Goal: Ask a question

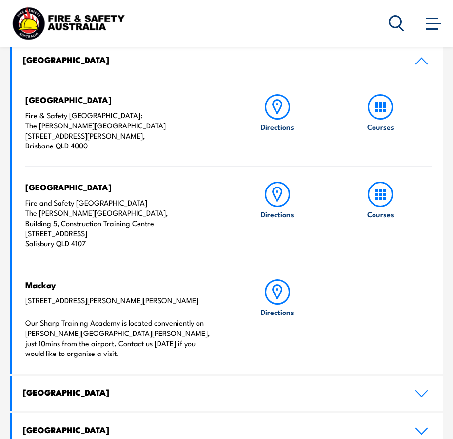
click at [375, 109] on icon at bounding box center [380, 106] width 25 height 25
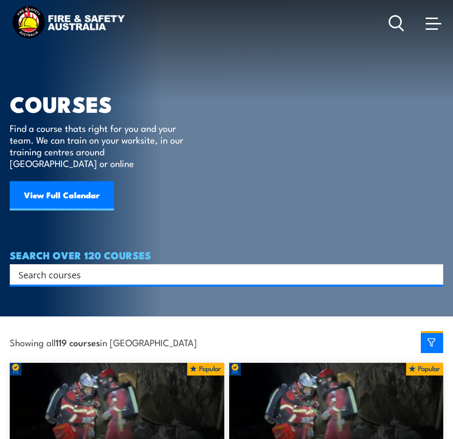
click at [48, 181] on link "View Full Calendar" at bounding box center [62, 195] width 104 height 29
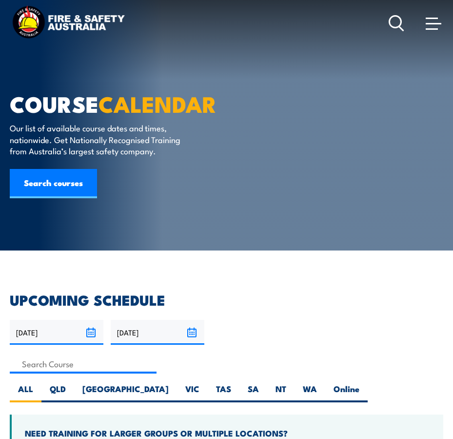
click at [64, 180] on link "Search courses" at bounding box center [53, 183] width 87 height 29
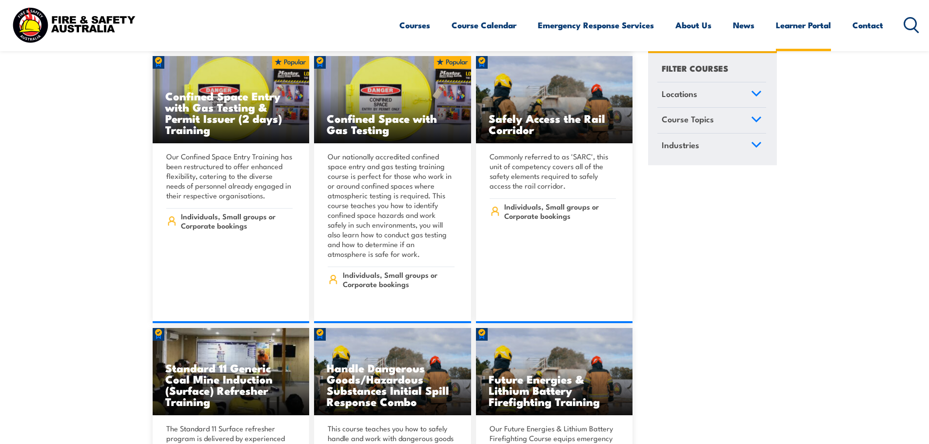
scroll to position [976, 0]
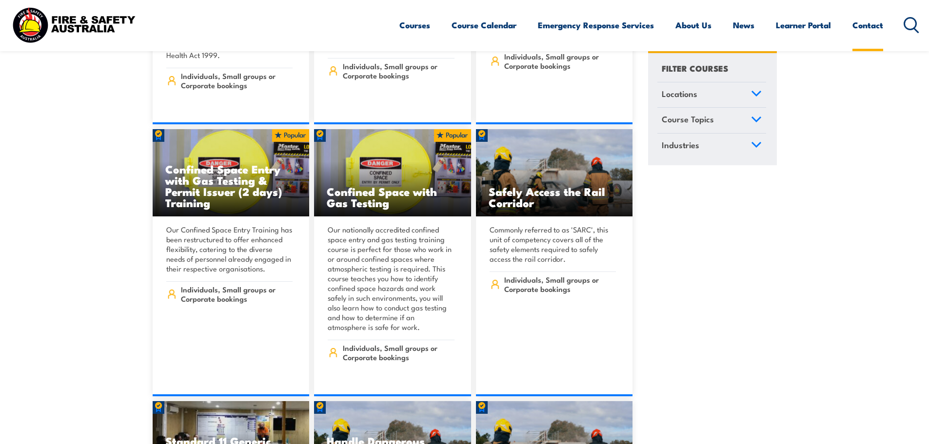
click at [879, 22] on link "Contact" at bounding box center [868, 25] width 31 height 26
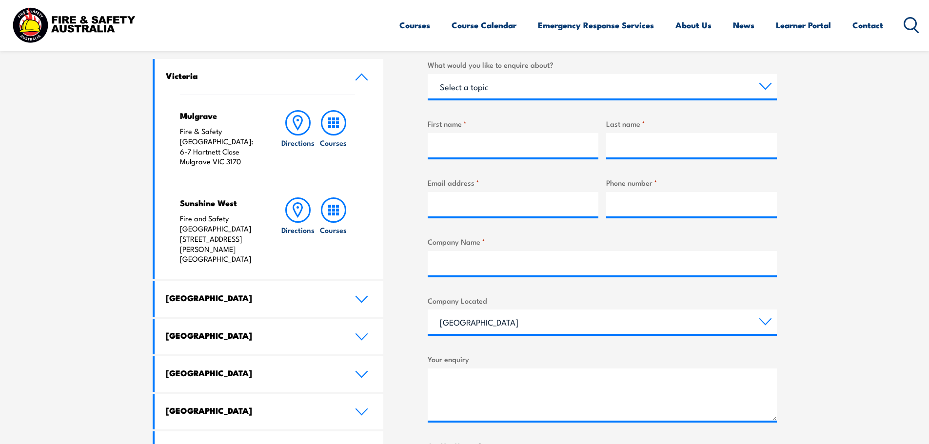
scroll to position [390, 0]
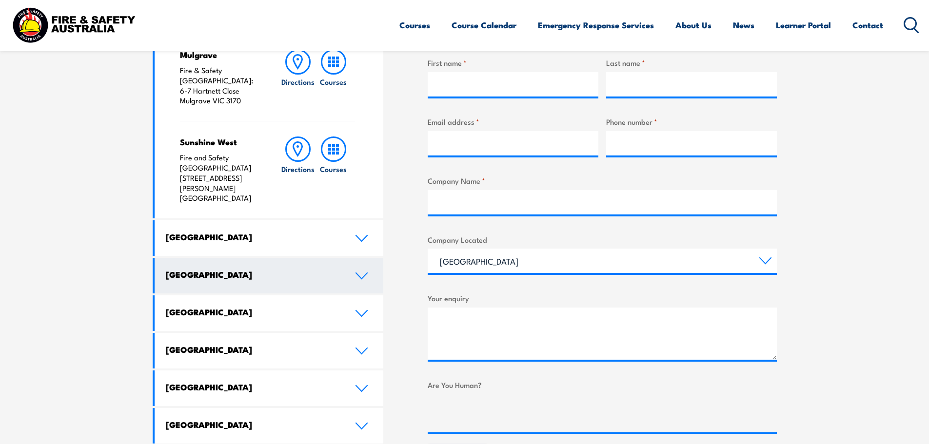
click at [358, 272] on icon at bounding box center [361, 276] width 13 height 8
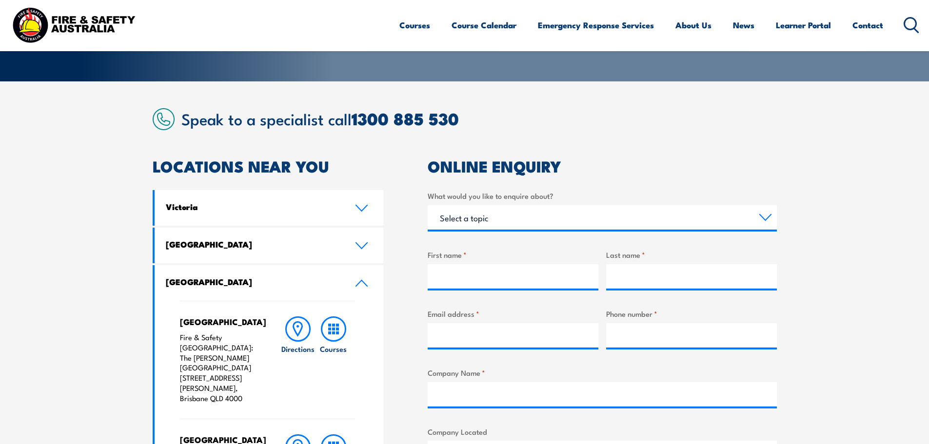
scroll to position [293, 0]
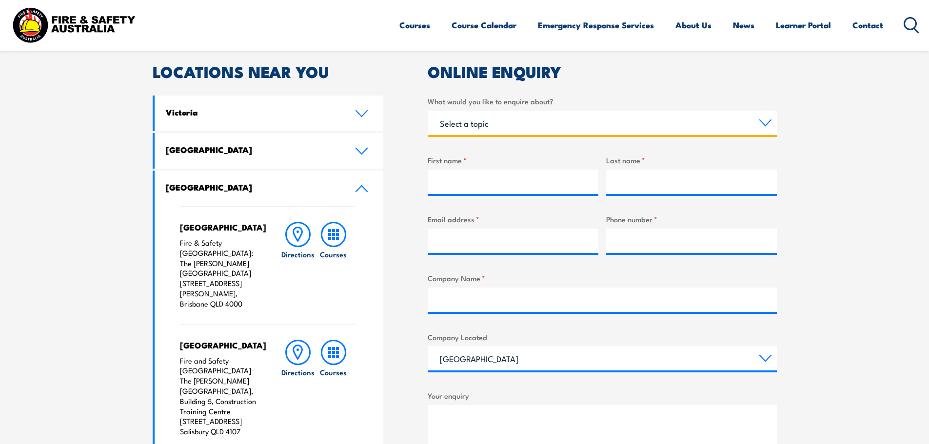
click at [770, 124] on select "Select a topic Training Emergency Response Services General Enquiry" at bounding box center [602, 123] width 349 height 24
select select "Training"
click at [428, 111] on select "Select a topic Training Emergency Response Services General Enquiry" at bounding box center [602, 123] width 349 height 24
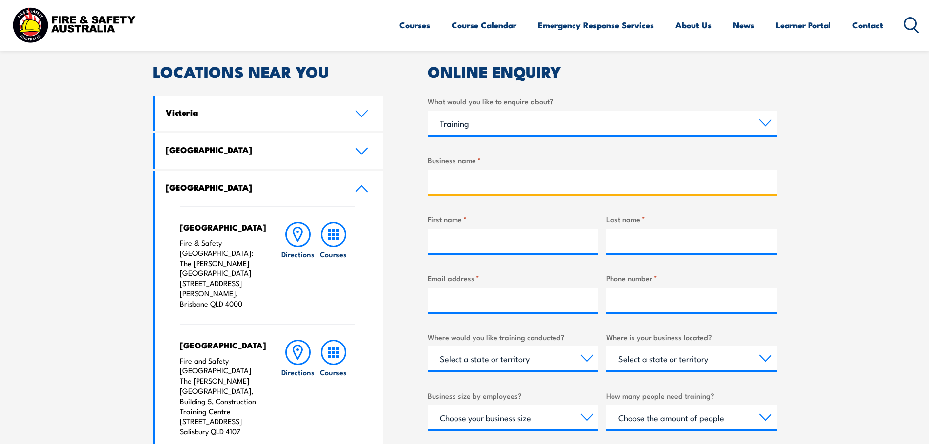
click at [462, 179] on input "Business name *" at bounding box center [602, 182] width 349 height 24
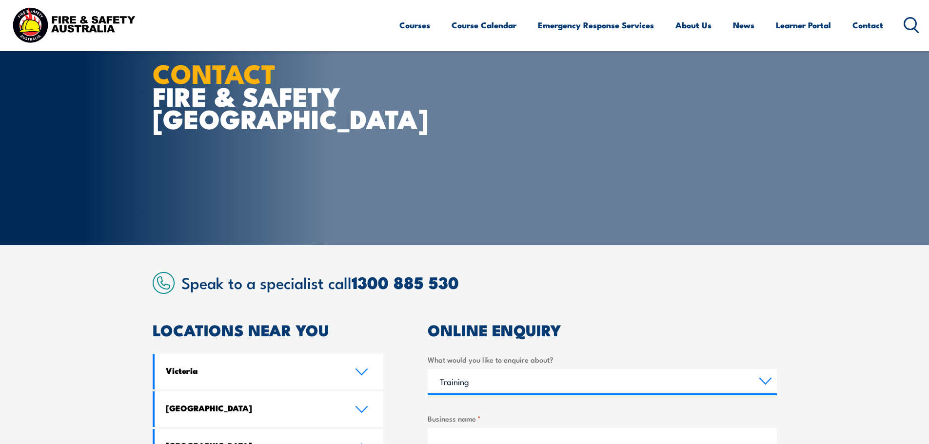
scroll to position [49, 0]
